Goal: Find specific page/section: Find specific page/section

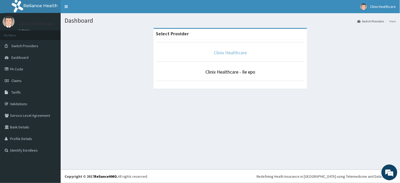
click at [229, 53] on link "Clinix Healthcare" at bounding box center [230, 53] width 33 height 6
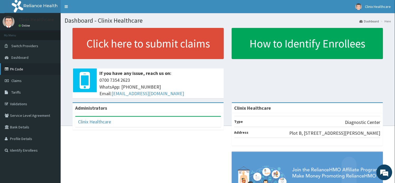
click at [13, 69] on link "PA Code" at bounding box center [30, 69] width 61 height 12
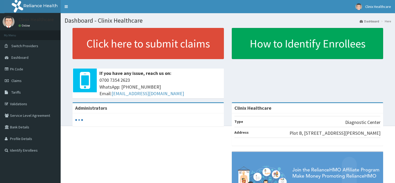
click at [26, 73] on link "PA Code" at bounding box center [30, 69] width 61 height 12
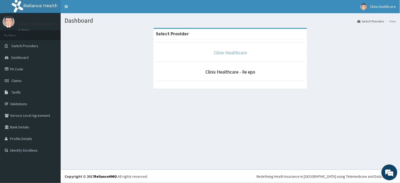
click at [241, 53] on link "Clinix Healthcare" at bounding box center [230, 53] width 33 height 6
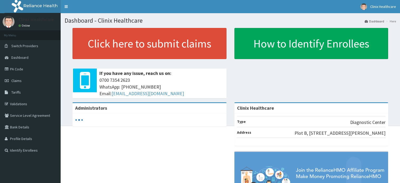
click at [23, 68] on link "PA Code" at bounding box center [30, 69] width 61 height 12
